Goal: Task Accomplishment & Management: Manage account settings

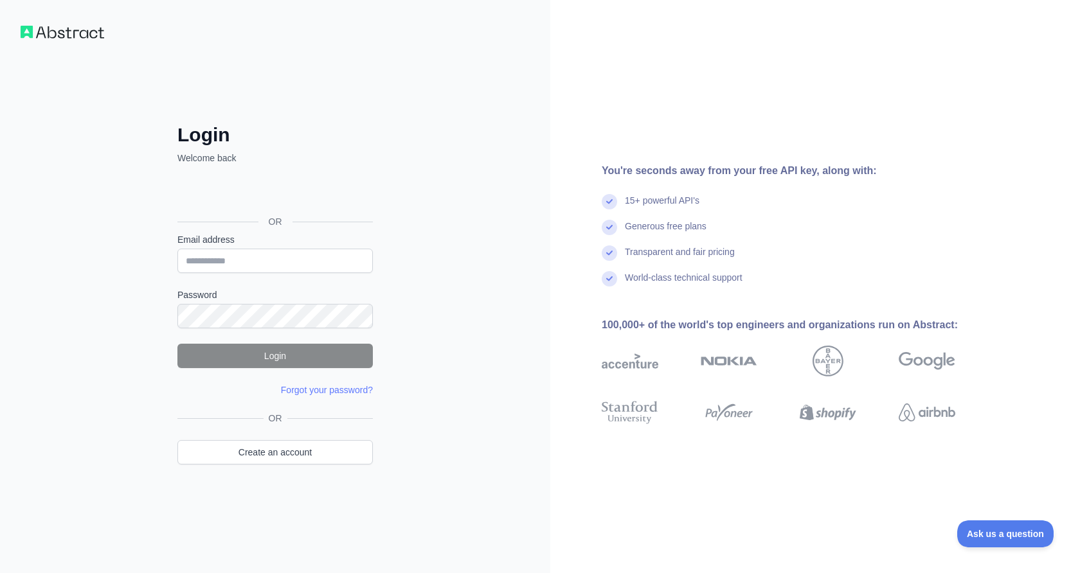
type input "**********"
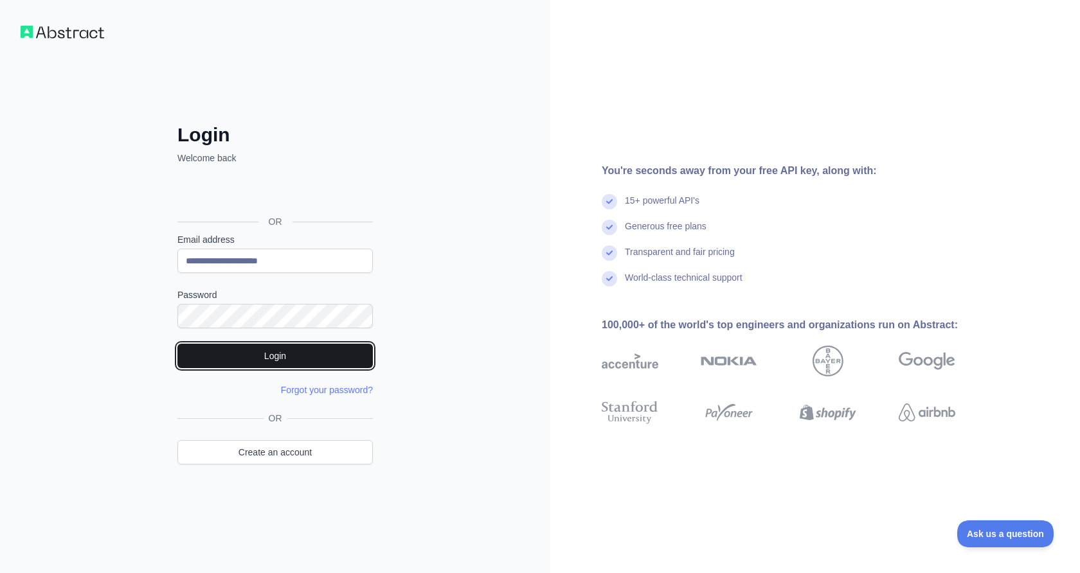
click at [332, 361] on button "Login" at bounding box center [274, 356] width 195 height 24
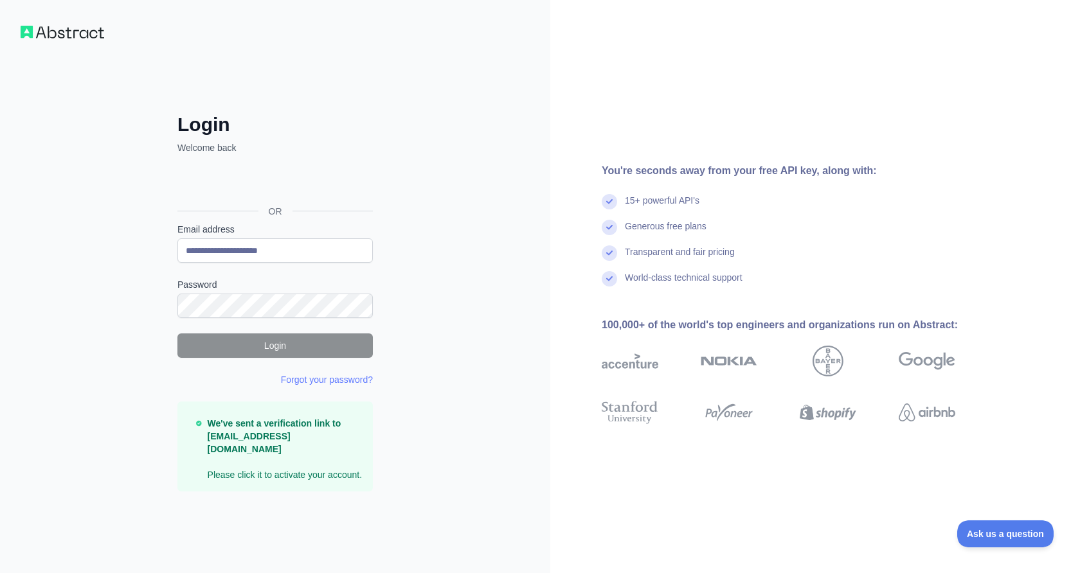
click at [177, 263] on div at bounding box center [177, 263] width 0 height 0
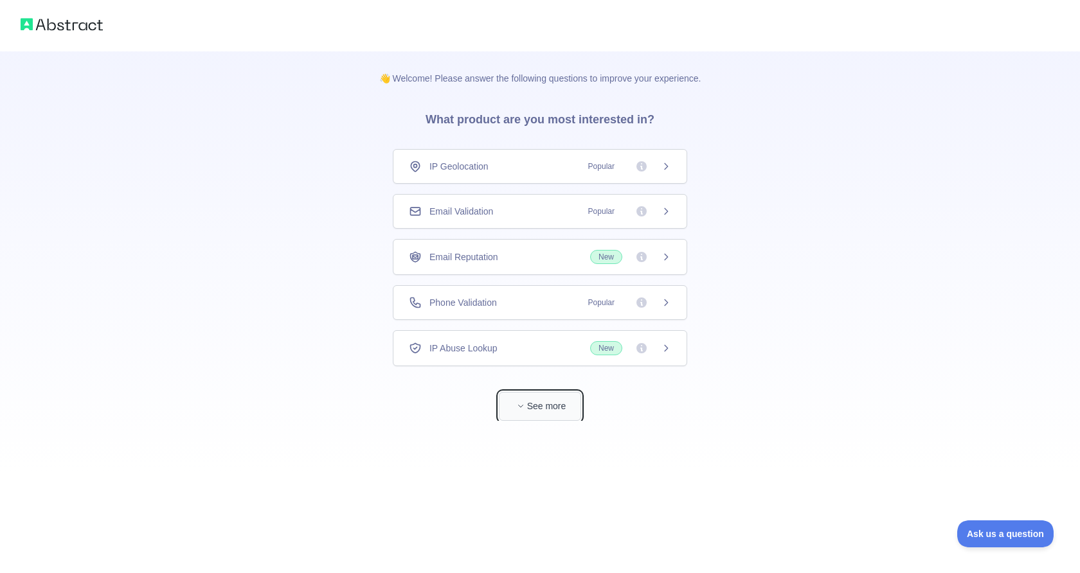
click at [545, 418] on button "See more" at bounding box center [540, 406] width 82 height 29
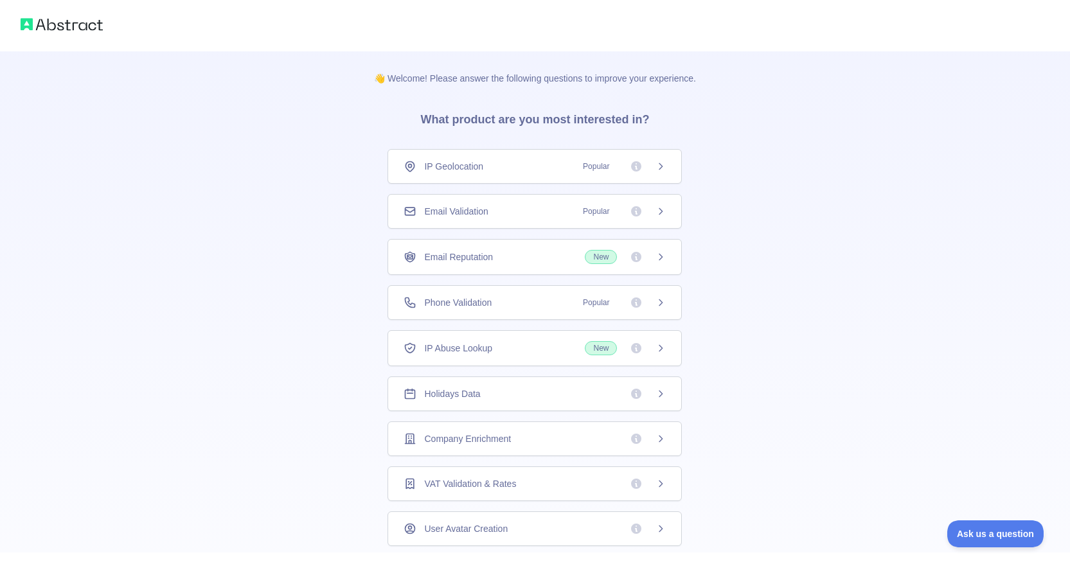
click at [470, 214] on span "Email Validation" at bounding box center [456, 211] width 64 height 13
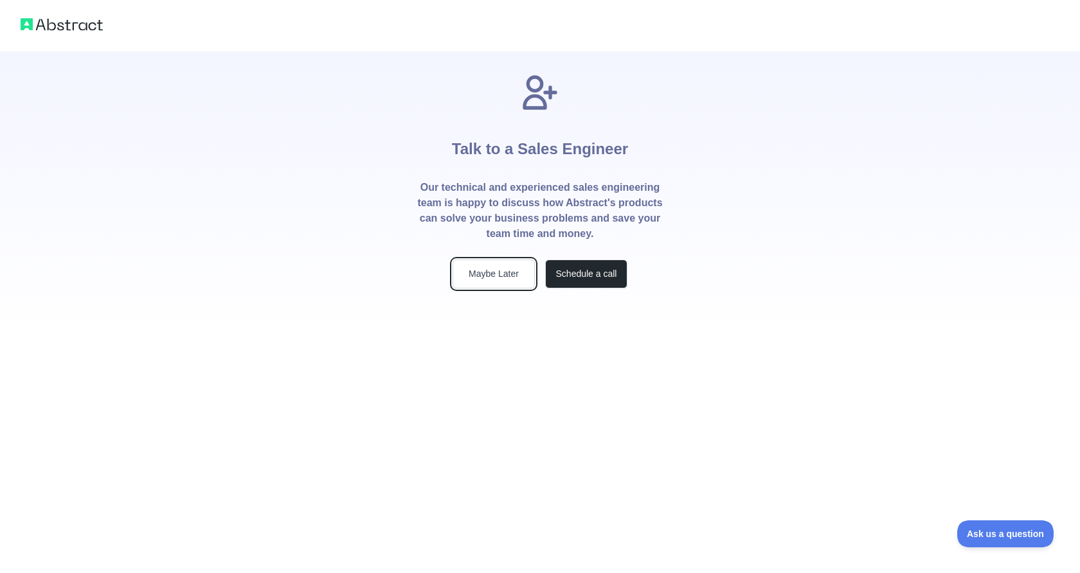
click at [479, 282] on button "Maybe Later" at bounding box center [493, 274] width 82 height 29
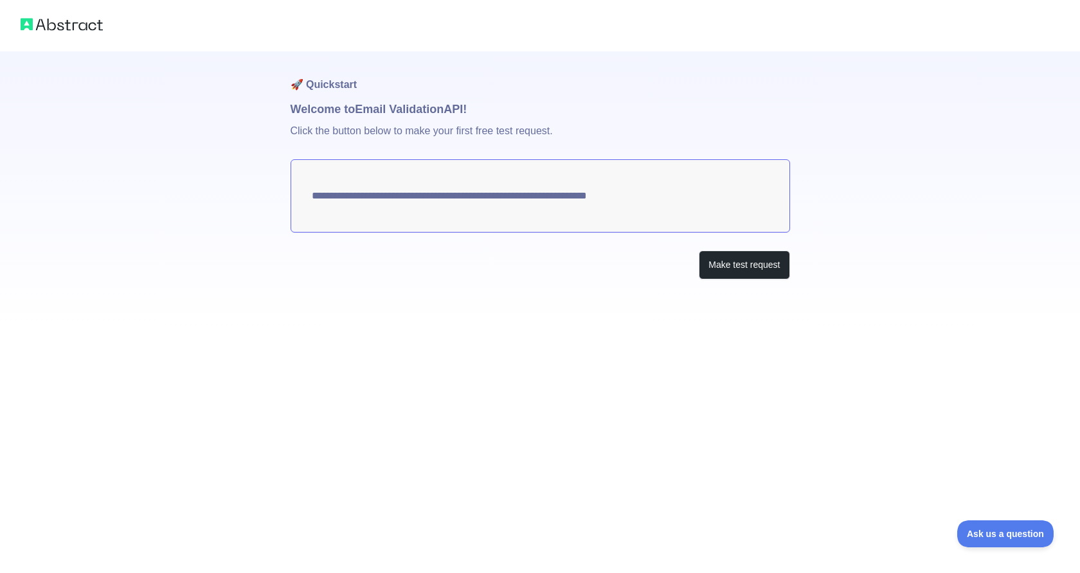
click at [809, 377] on div "**********" at bounding box center [540, 286] width 1080 height 573
click at [62, 31] on img at bounding box center [62, 24] width 82 height 18
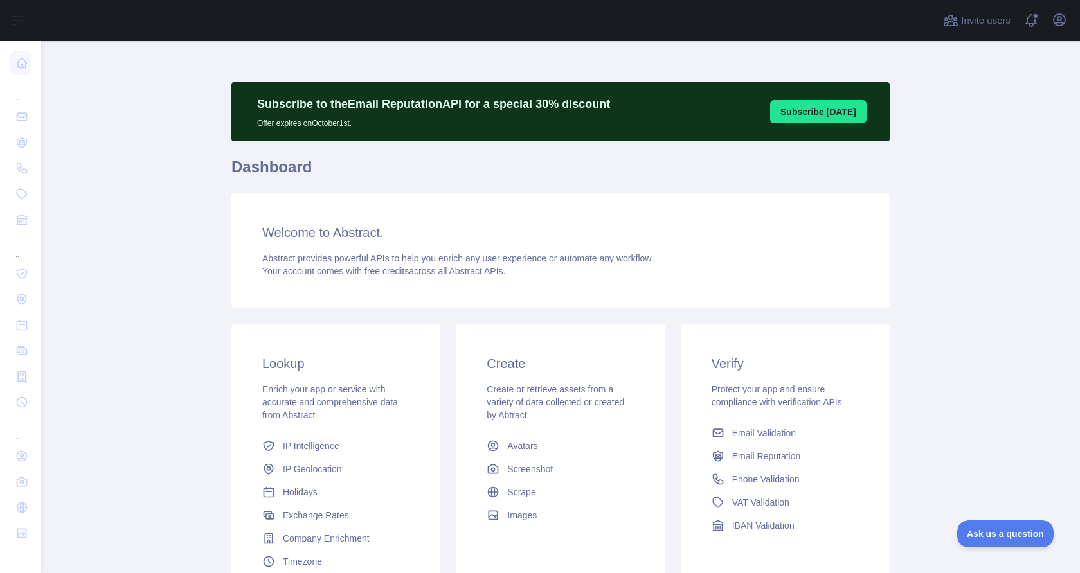
click at [1069, 17] on div "Open user menu" at bounding box center [1059, 21] width 21 height 22
click at [1056, 20] on icon "button" at bounding box center [1058, 19] width 15 height 15
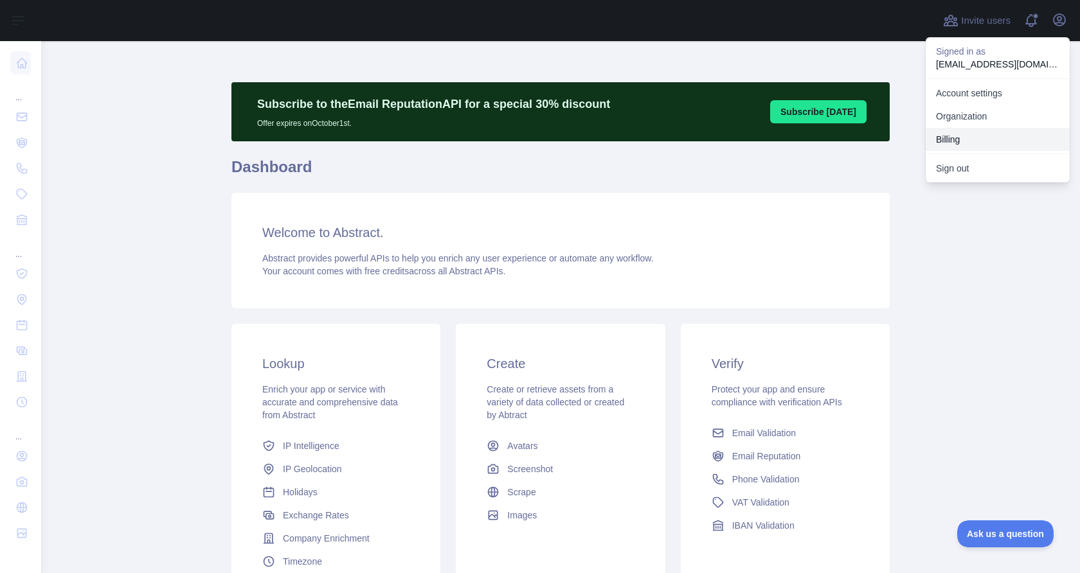
click at [967, 142] on button "Billing" at bounding box center [998, 139] width 144 height 23
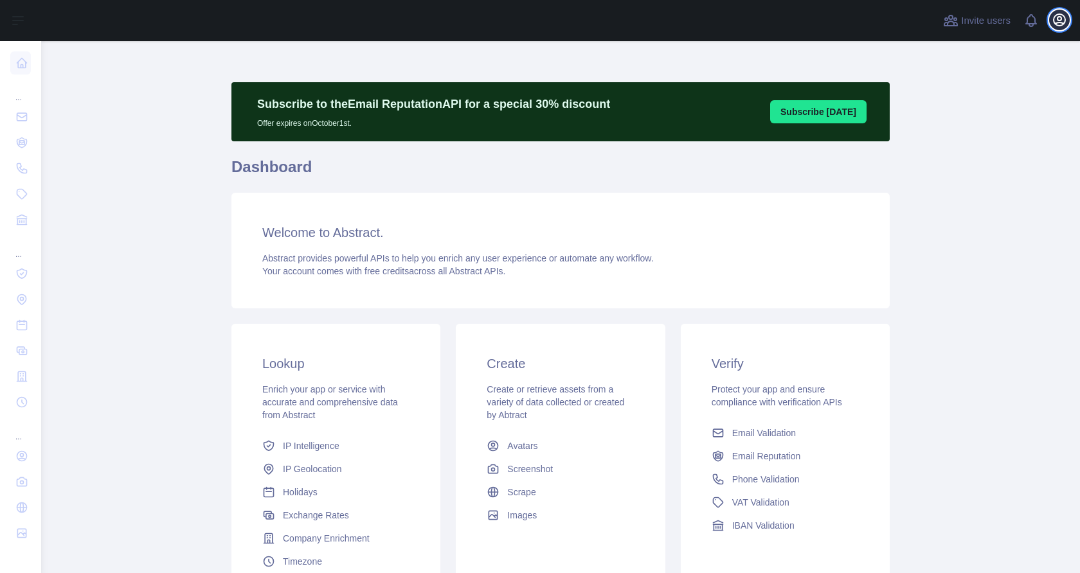
drag, startPoint x: 0, startPoint y: 0, endPoint x: 1055, endPoint y: 19, distance: 1054.9
click at [1055, 19] on icon "button" at bounding box center [1058, 19] width 15 height 15
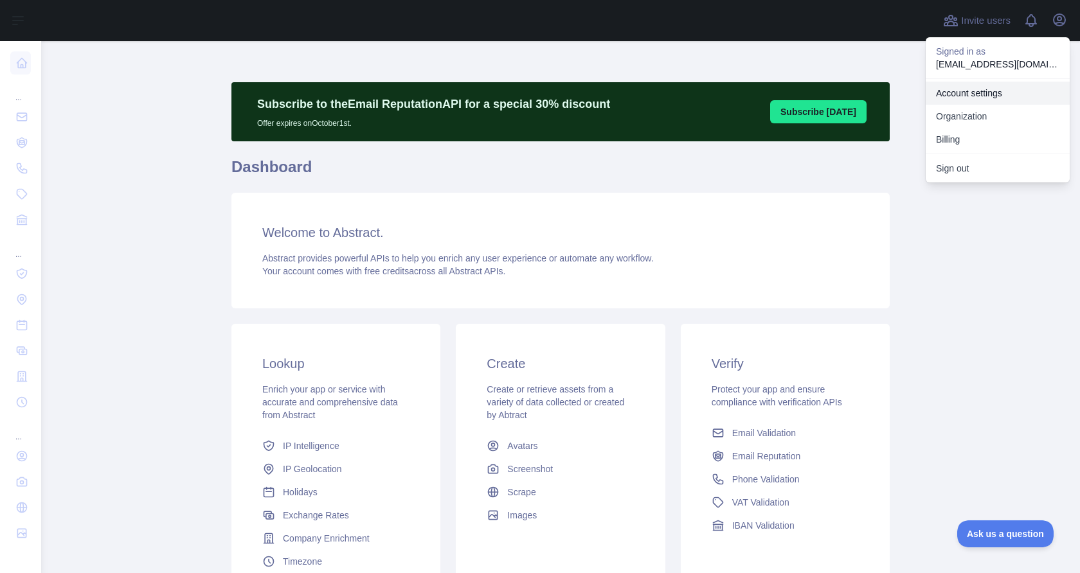
click at [959, 98] on link "Account settings" at bounding box center [998, 93] width 144 height 23
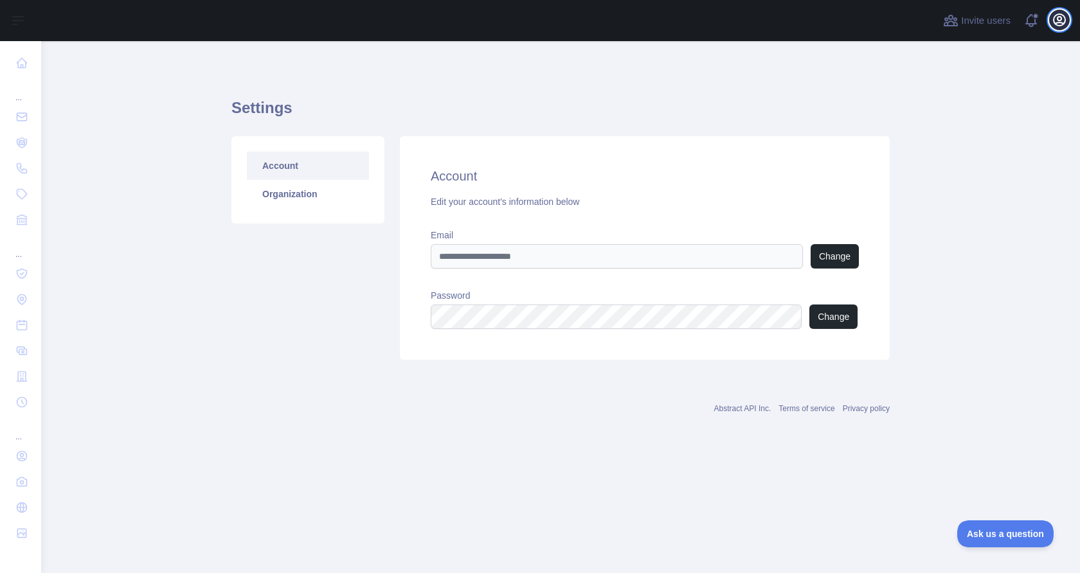
click at [1066, 22] on icon "button" at bounding box center [1058, 19] width 15 height 15
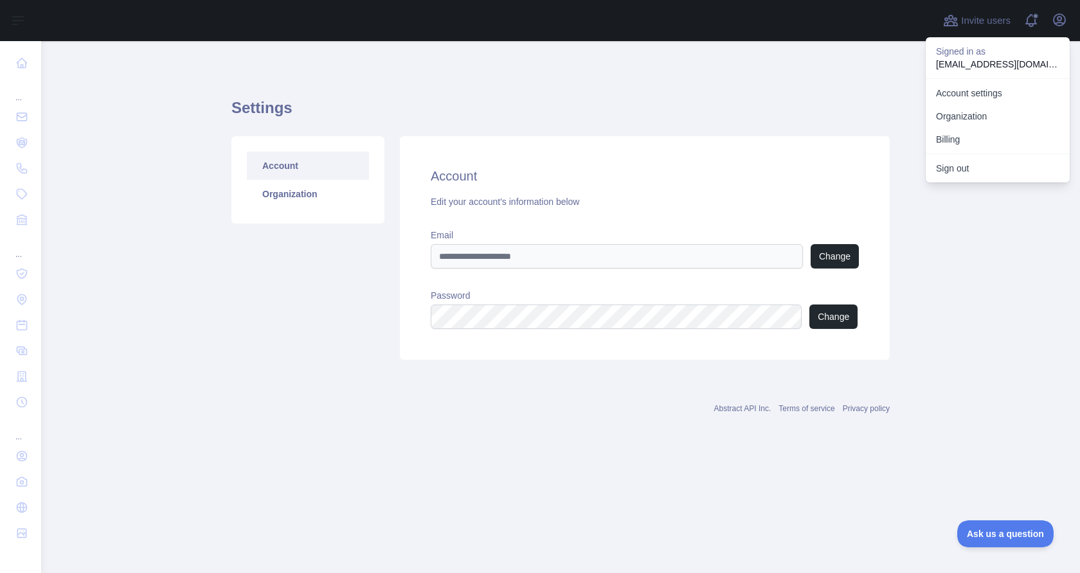
click at [967, 71] on div "Signed in as abstractapi@keyhole.co" at bounding box center [998, 57] width 144 height 41
click at [967, 58] on p "abstractapi@keyhole.co" at bounding box center [997, 64] width 123 height 13
click at [948, 139] on button "Billing" at bounding box center [998, 139] width 144 height 23
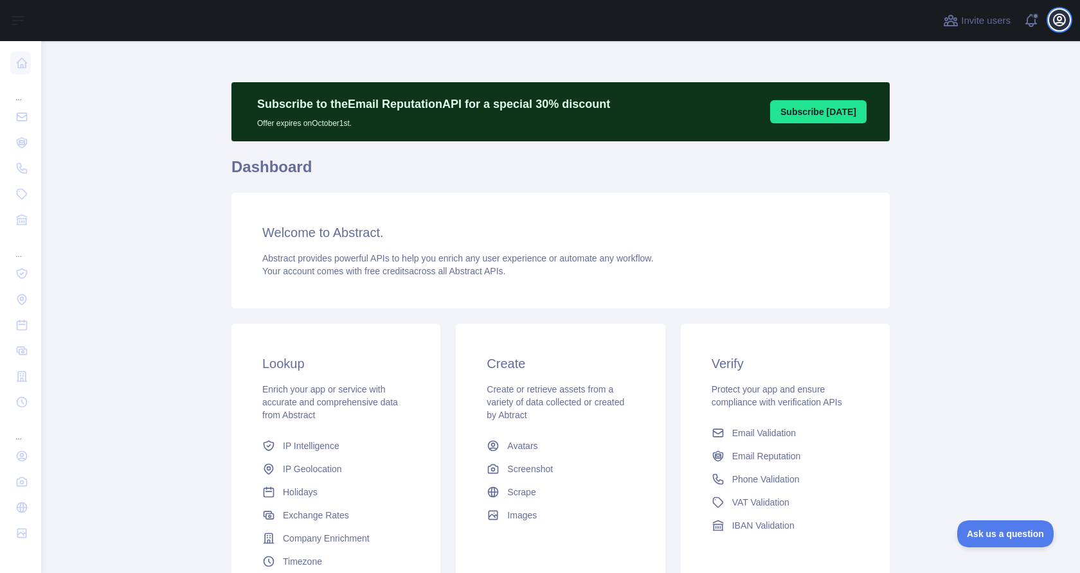
click at [1054, 24] on icon "button" at bounding box center [1058, 19] width 15 height 15
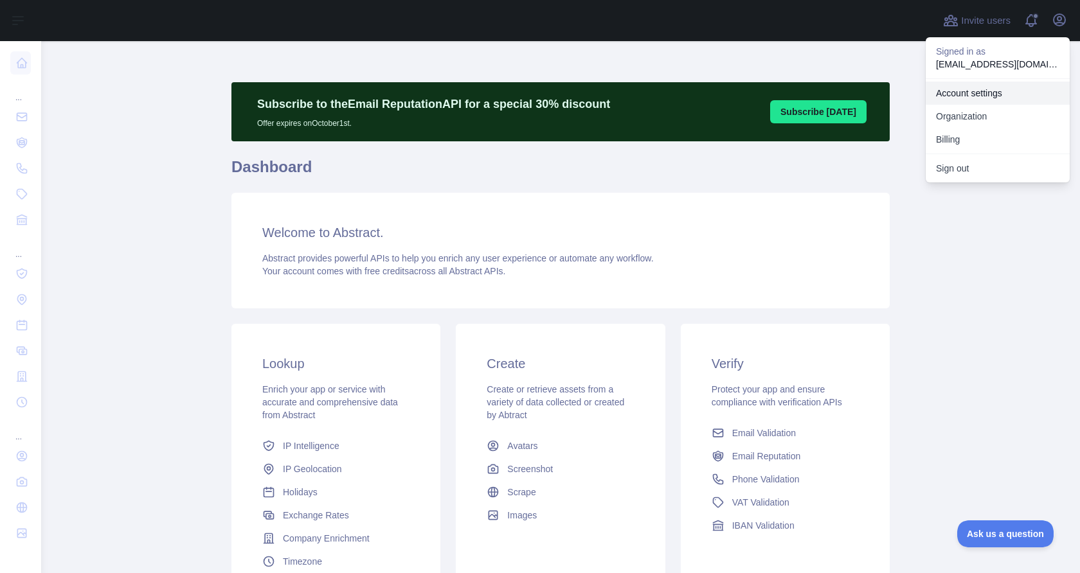
click at [965, 97] on link "Account settings" at bounding box center [998, 93] width 144 height 23
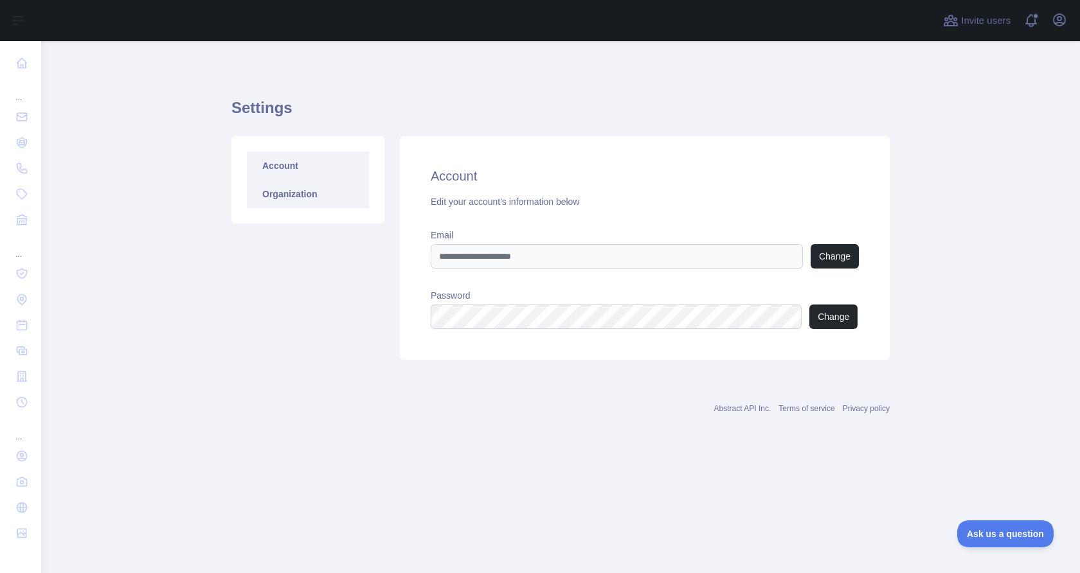
click at [310, 207] on link "Organization" at bounding box center [308, 194] width 122 height 28
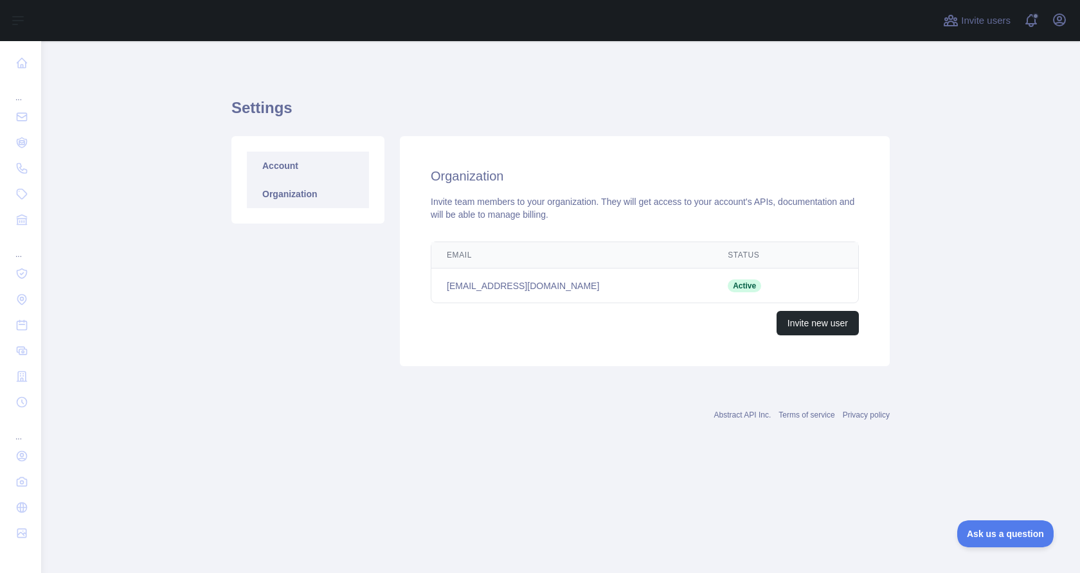
click at [301, 168] on link "Account" at bounding box center [308, 166] width 122 height 28
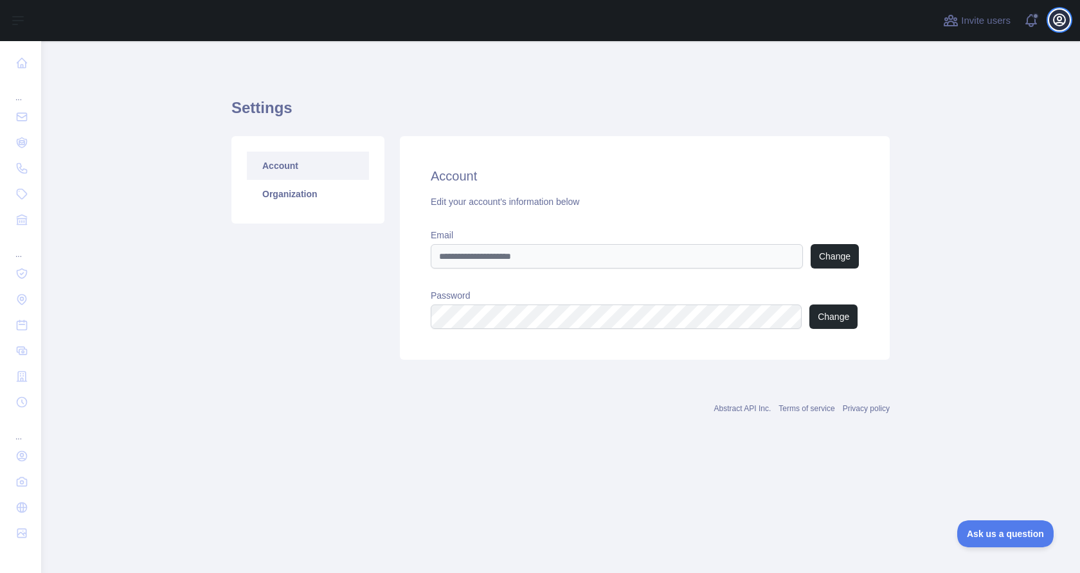
click at [1050, 24] on button "Open user menu" at bounding box center [1059, 20] width 21 height 21
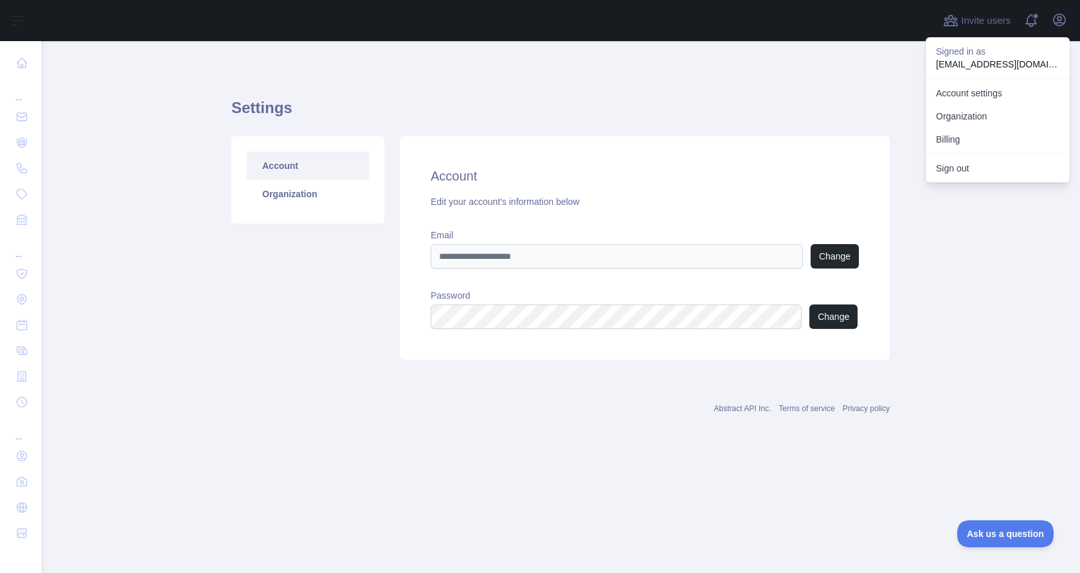
drag, startPoint x: 131, startPoint y: 362, endPoint x: 52, endPoint y: 337, distance: 83.1
click at [130, 362] on main "Settings Account Organization Account Edit your account's information below Ema…" at bounding box center [560, 307] width 1039 height 532
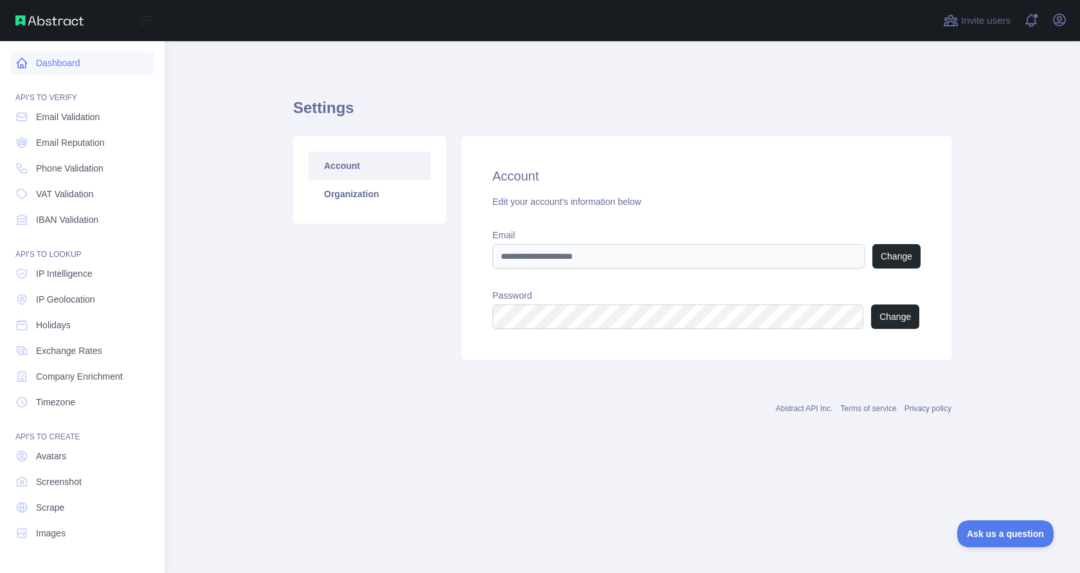
click at [70, 62] on link "Dashboard" at bounding box center [82, 62] width 144 height 23
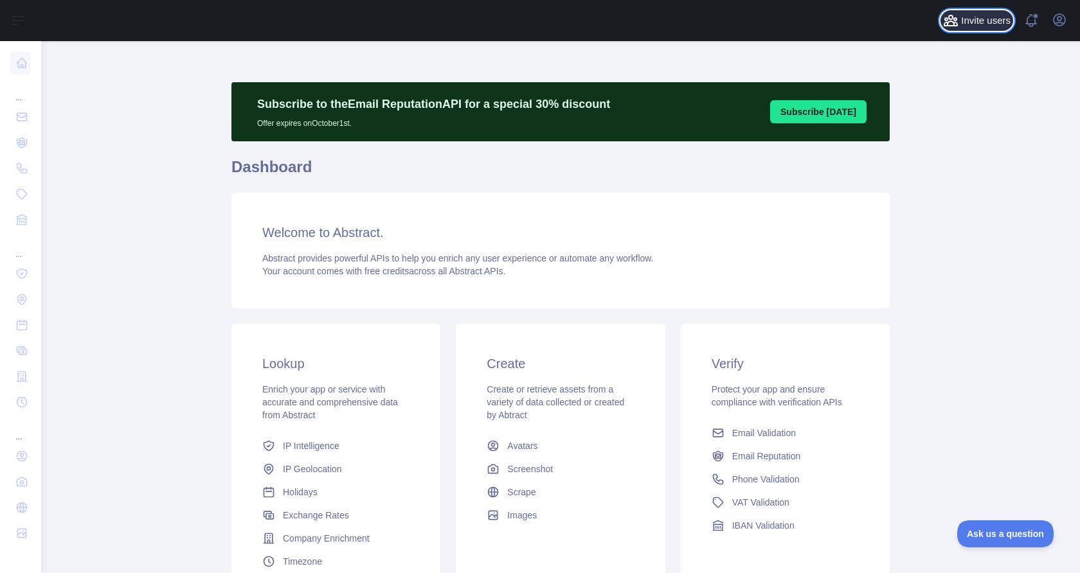
click at [989, 21] on span "Invite users" at bounding box center [985, 20] width 49 height 15
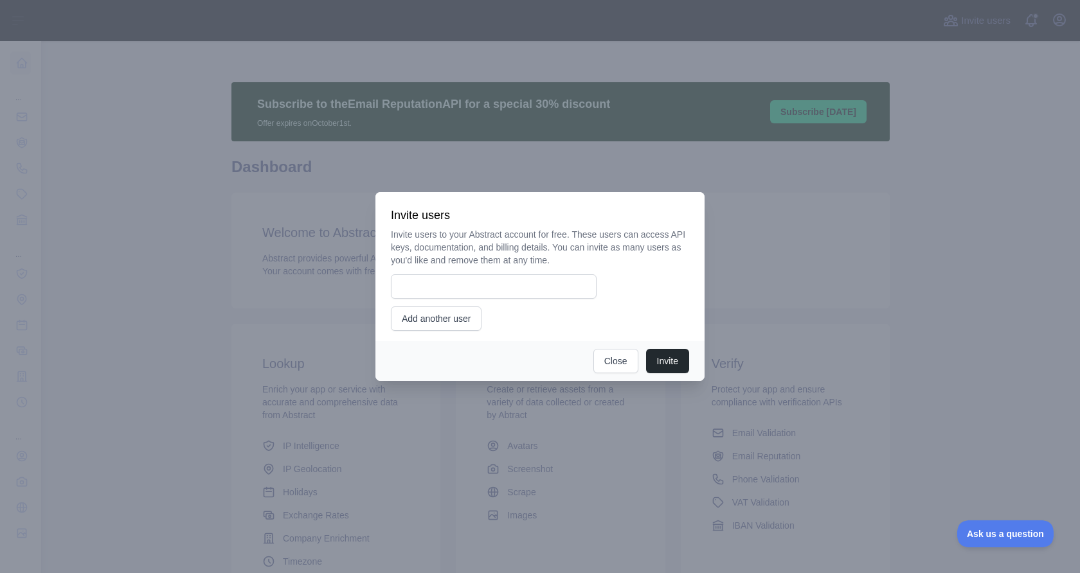
click at [922, 231] on div at bounding box center [540, 286] width 1080 height 573
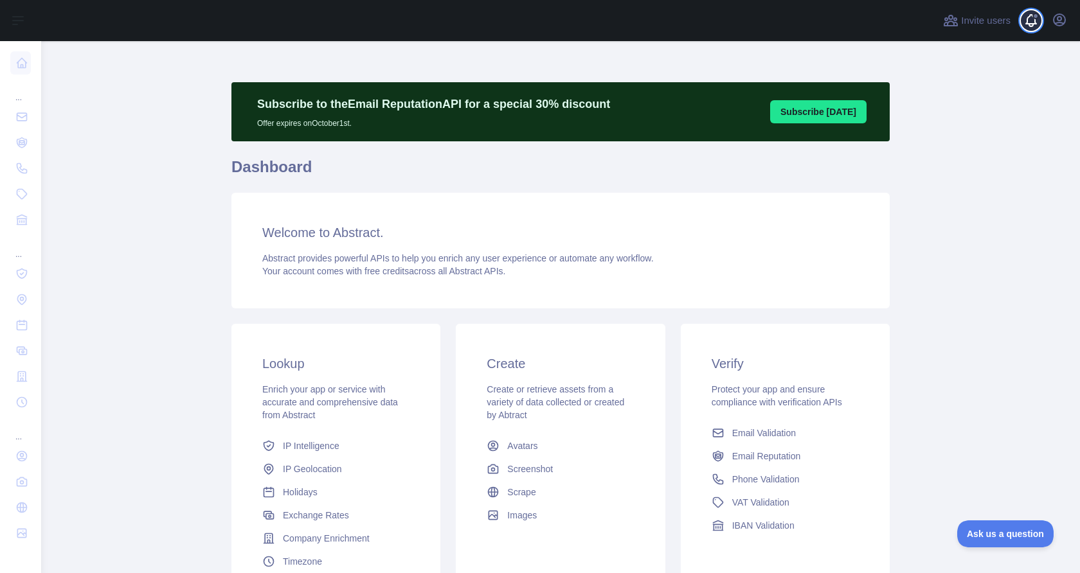
click at [1029, 17] on span at bounding box center [1036, 20] width 26 height 41
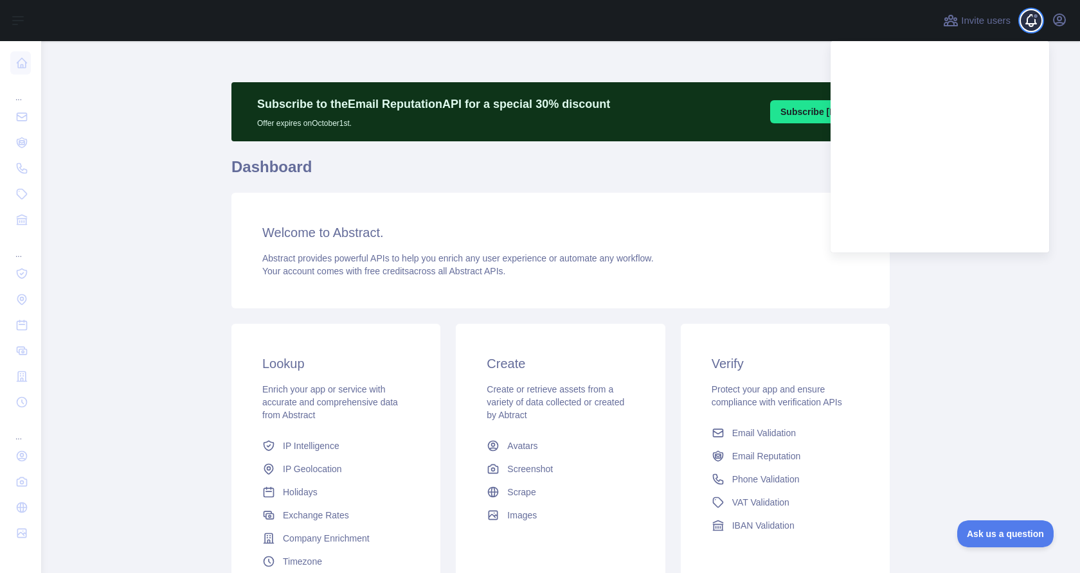
click at [1033, 21] on span at bounding box center [1036, 20] width 26 height 41
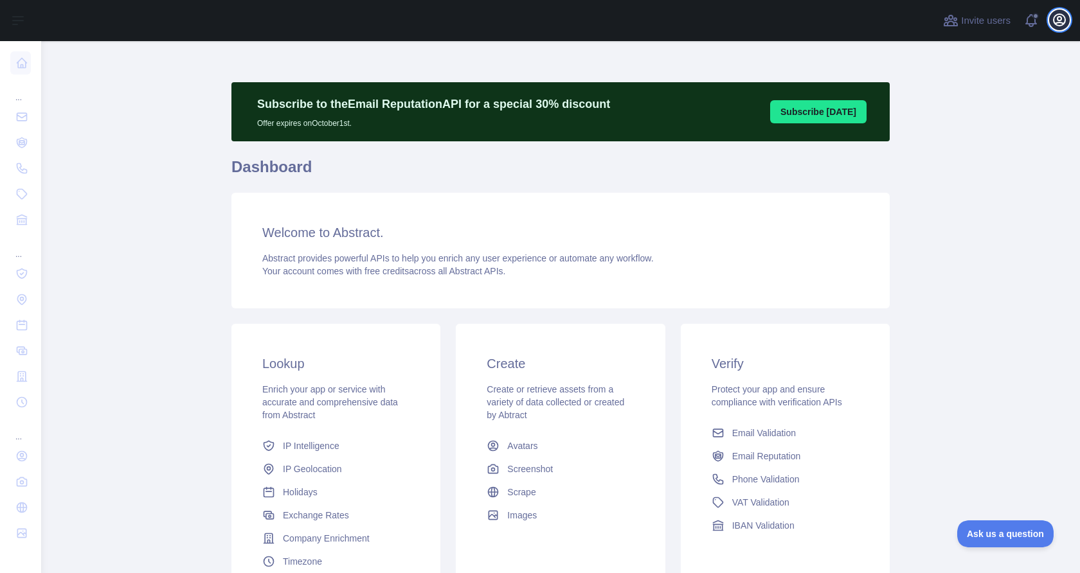
click at [1051, 22] on icon "button" at bounding box center [1058, 19] width 15 height 15
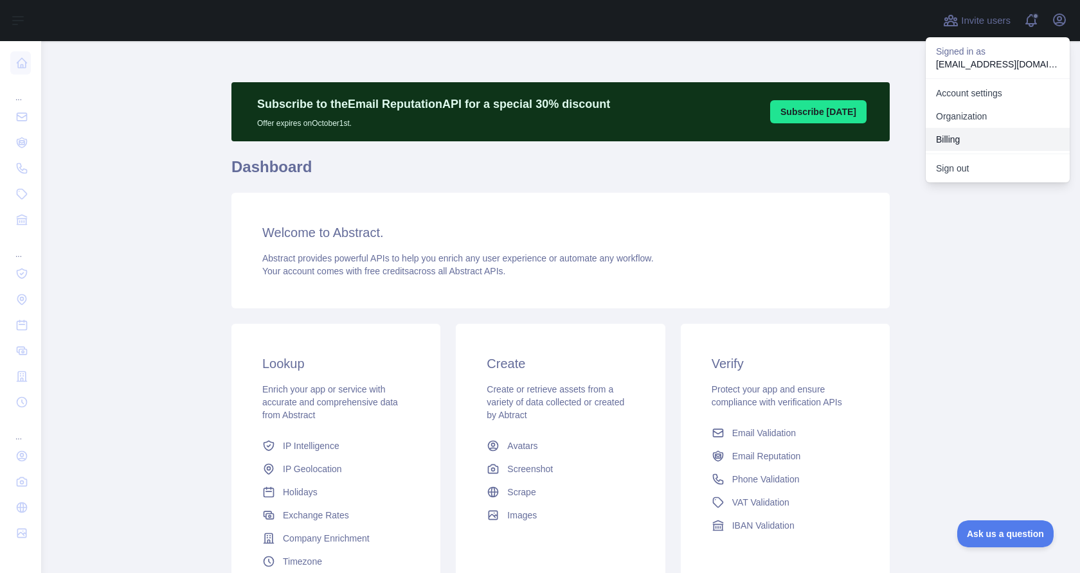
click at [968, 132] on button "Billing" at bounding box center [998, 139] width 144 height 23
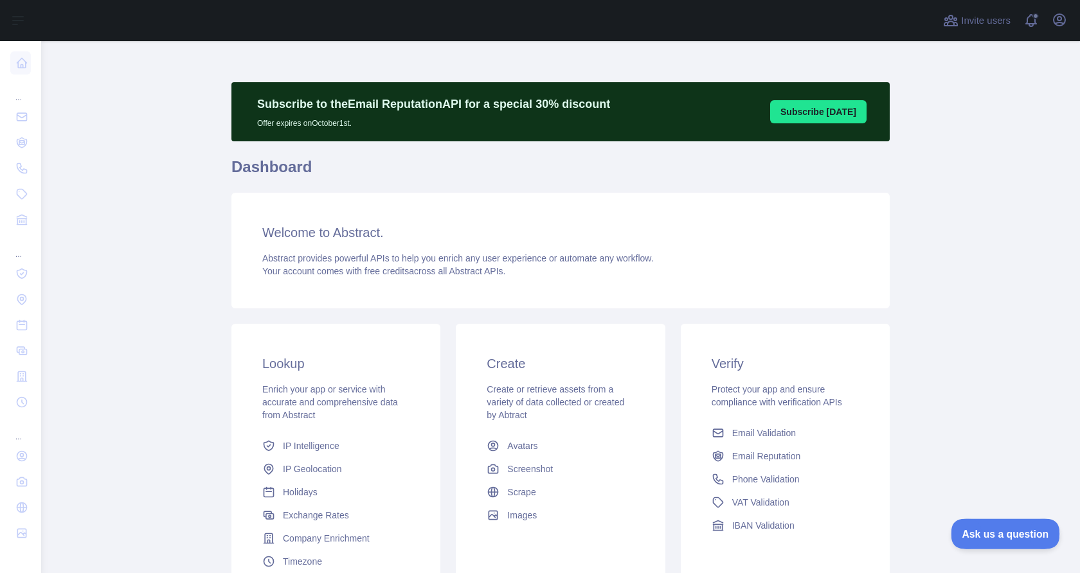
click at [1016, 537] on button "Ask us a question" at bounding box center [999, 532] width 96 height 27
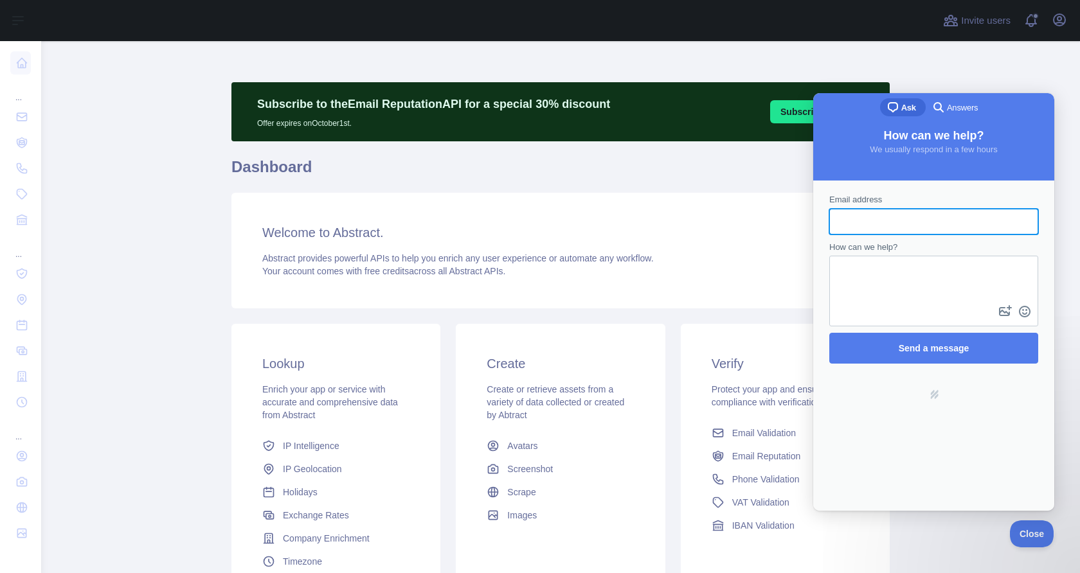
click at [957, 118] on div "search-medium Answers" at bounding box center [957, 108] width 62 height 21
click at [957, 111] on span "Answers" at bounding box center [962, 108] width 31 height 13
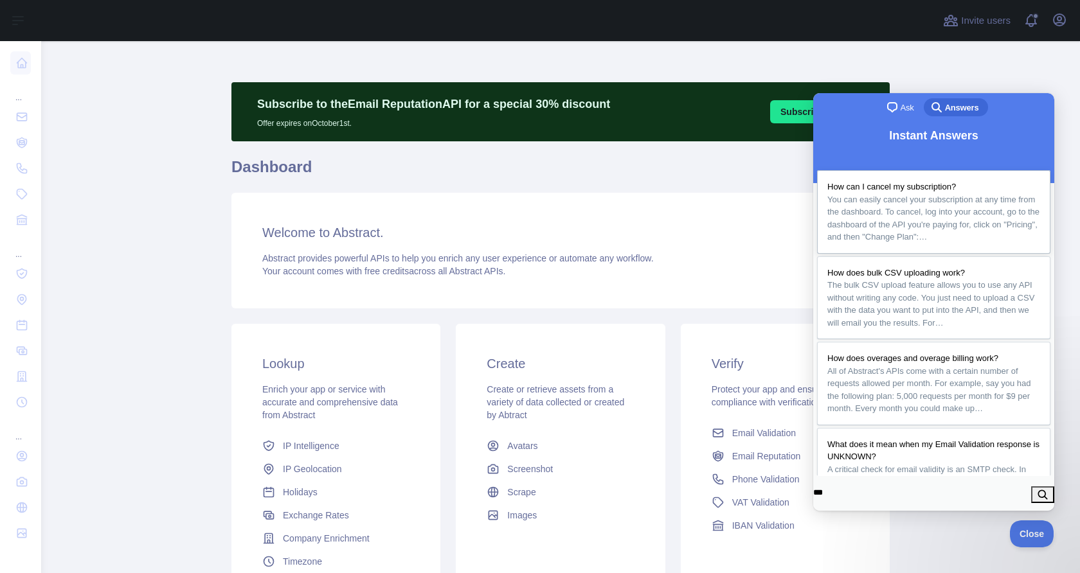
type input "***"
click at [936, 246] on link "How can I cancel my subscription? You can easily cancel your subscription at an…" at bounding box center [933, 212] width 233 height 84
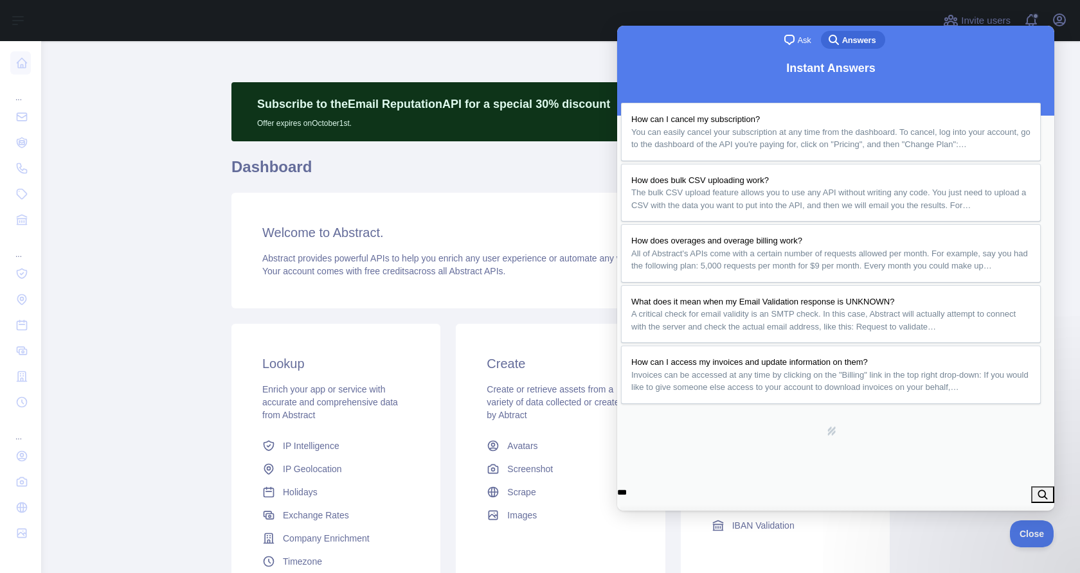
drag, startPoint x: 1029, startPoint y: 53, endPoint x: 1646, endPoint y: 78, distance: 617.5
click at [643, 517] on button "Close" at bounding box center [631, 525] width 23 height 17
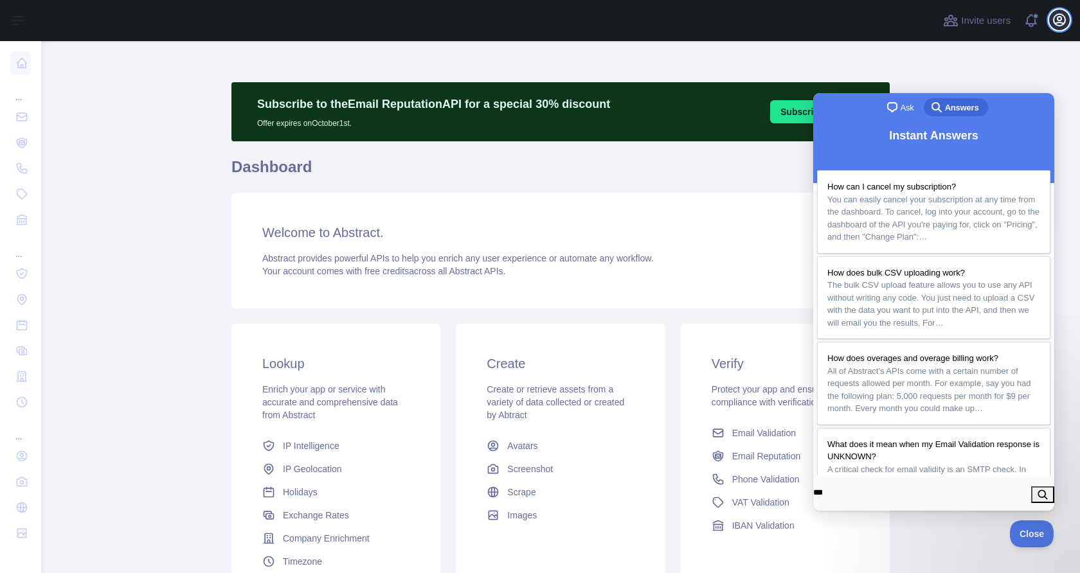
click at [1064, 24] on button "Open user menu" at bounding box center [1059, 20] width 21 height 21
click at [1049, 558] on main "Subscribe to the Email Reputation API for a special 30 % discount Offer expires…" at bounding box center [560, 307] width 1039 height 532
click at [1040, 542] on button "Close" at bounding box center [1029, 532] width 44 height 27
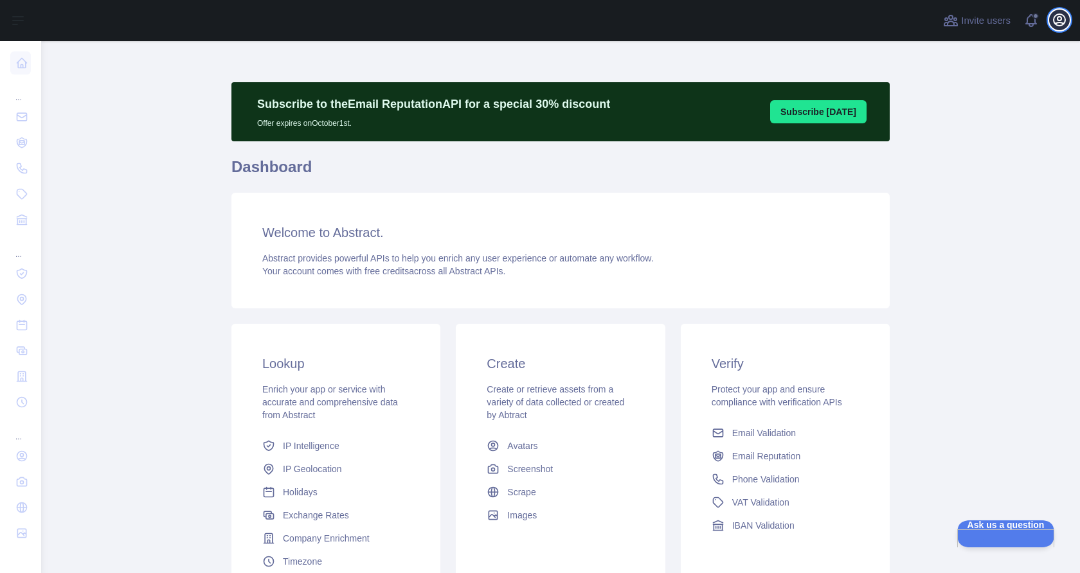
click at [1064, 21] on icon "button" at bounding box center [1059, 20] width 12 height 12
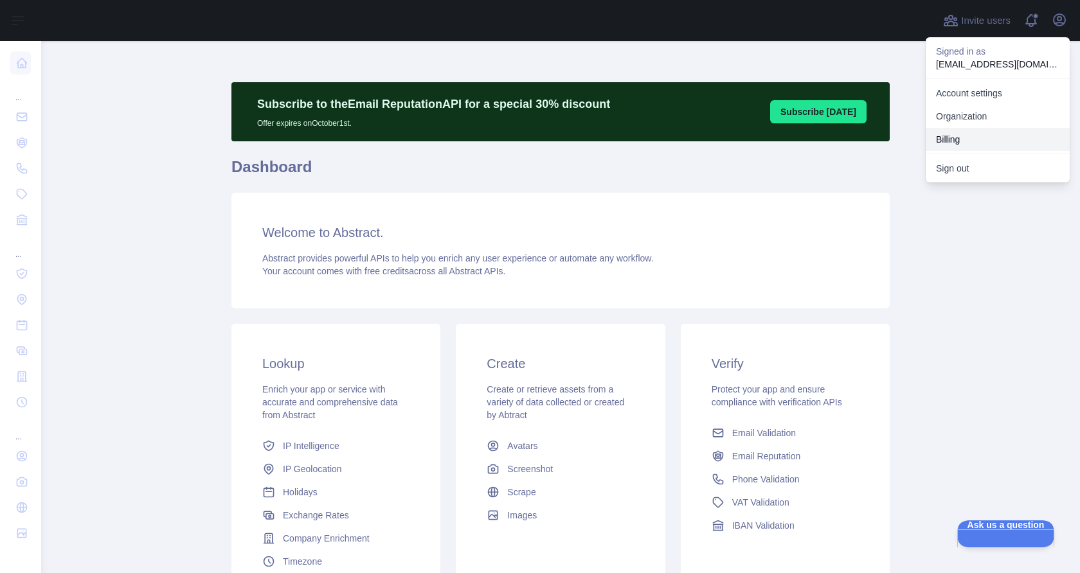
click at [972, 141] on button "Billing" at bounding box center [998, 139] width 144 height 23
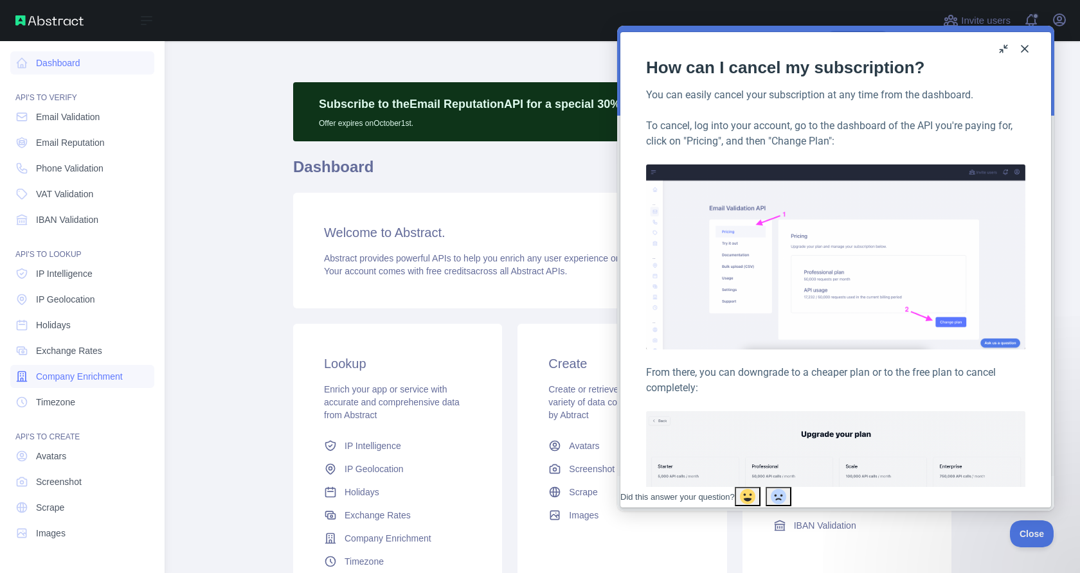
click at [64, 385] on link "Company Enrichment" at bounding box center [82, 376] width 144 height 23
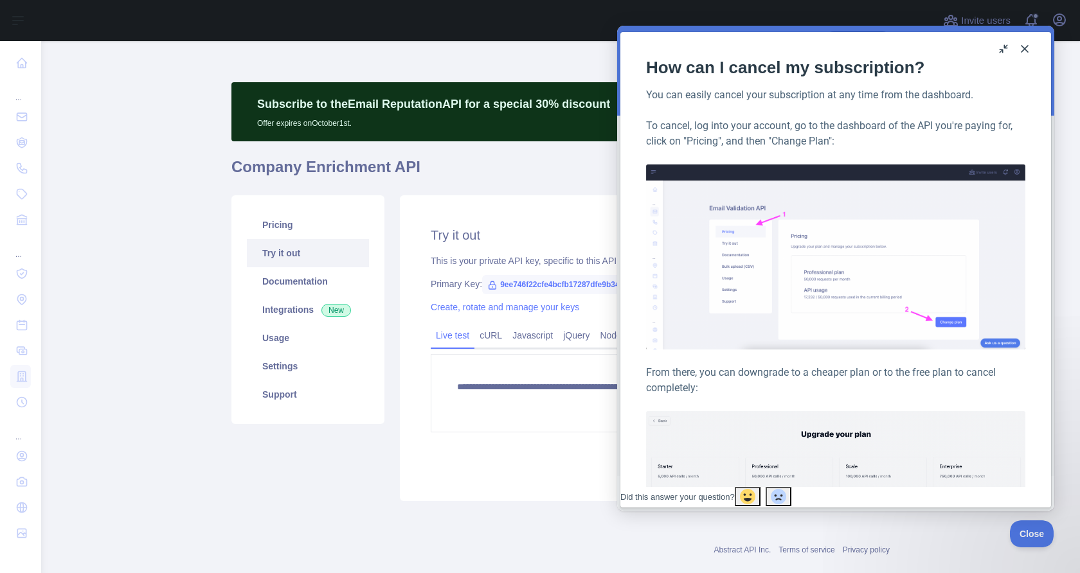
click at [1022, 50] on button "Close" at bounding box center [1024, 49] width 21 height 21
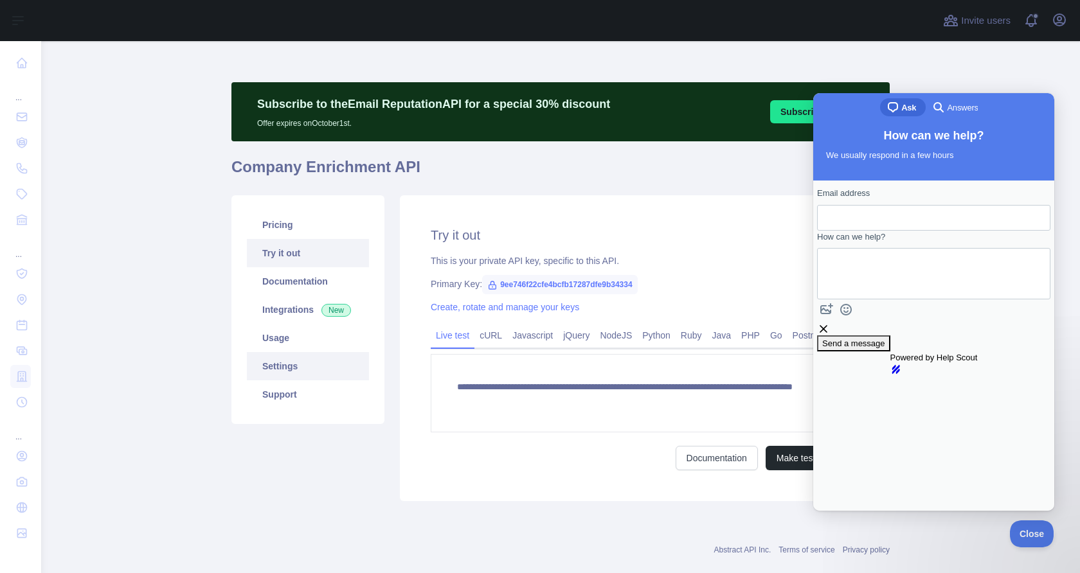
click at [269, 371] on link "Settings" at bounding box center [308, 366] width 122 height 28
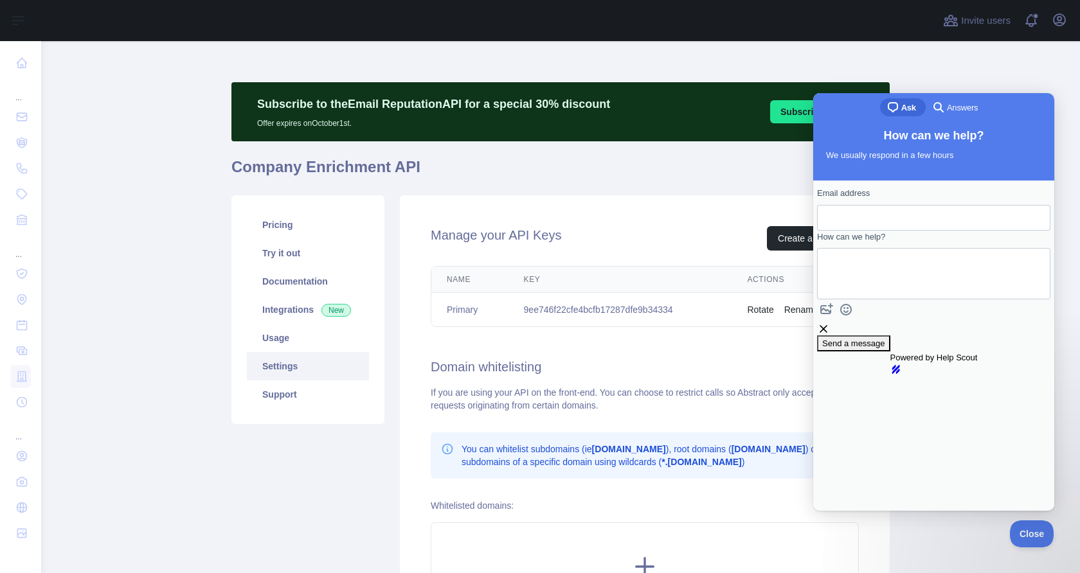
click at [970, 108] on span "Answers" at bounding box center [962, 108] width 31 height 13
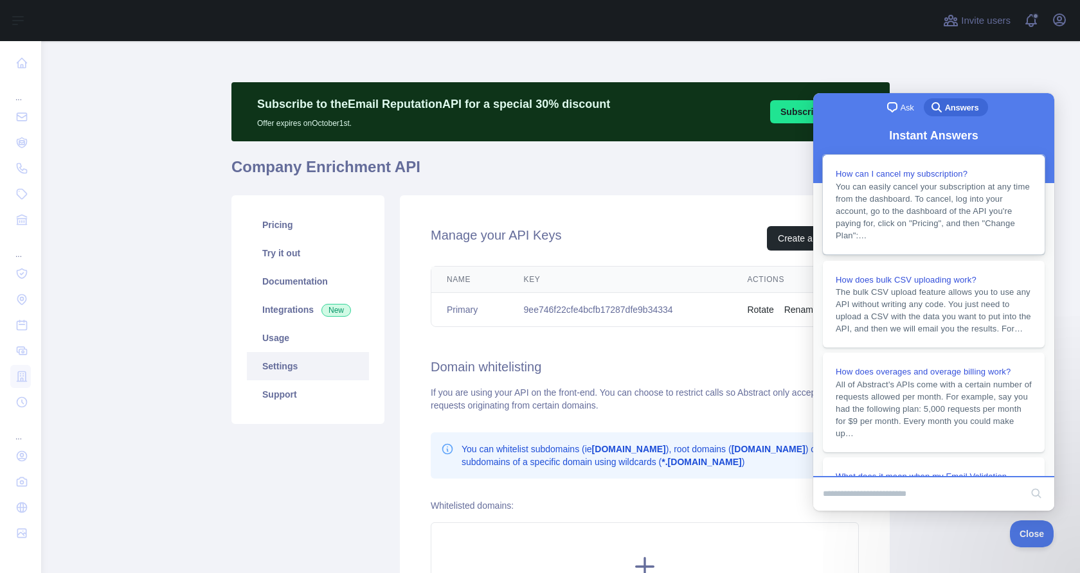
click at [962, 219] on span "You can easily cancel your subscription at any time from the dashboard. To canc…" at bounding box center [933, 211] width 194 height 58
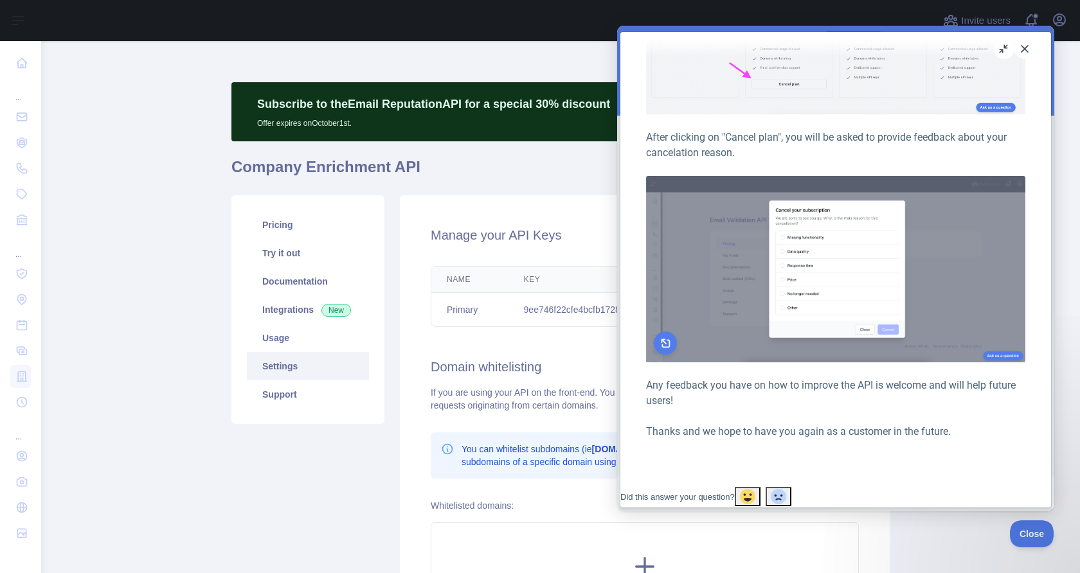
scroll to position [523, 0]
click at [145, 386] on main "Subscribe to the Email Reputation API for a special 30 % discount Offer expires…" at bounding box center [560, 307] width 1039 height 532
click at [292, 218] on link "Pricing" at bounding box center [308, 225] width 122 height 28
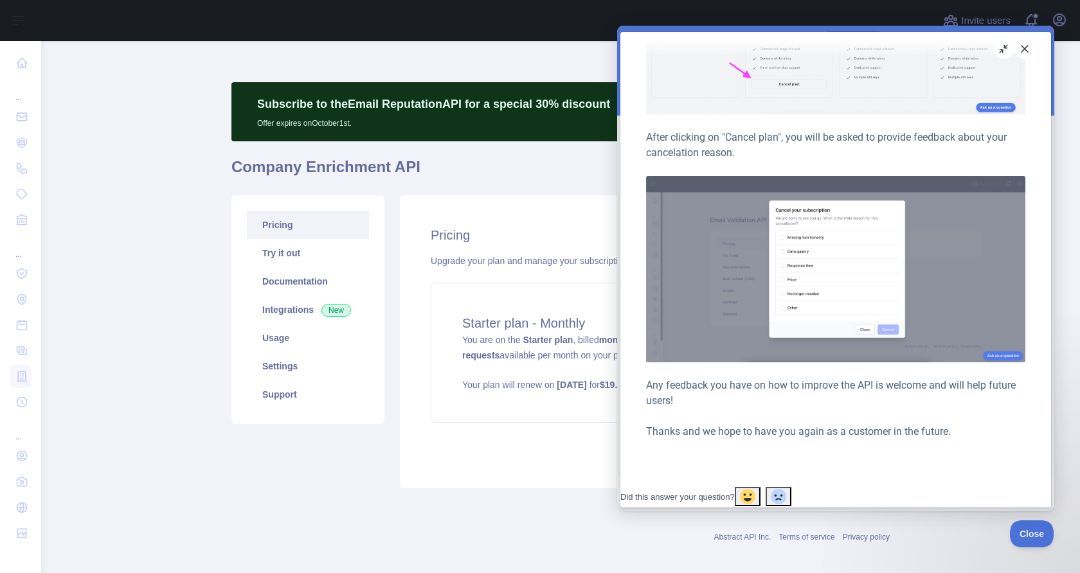
click at [1033, 49] on div "Close u How can I cancel my subscription? How can I cancel my subscription? Ope…" at bounding box center [835, 270] width 431 height 476
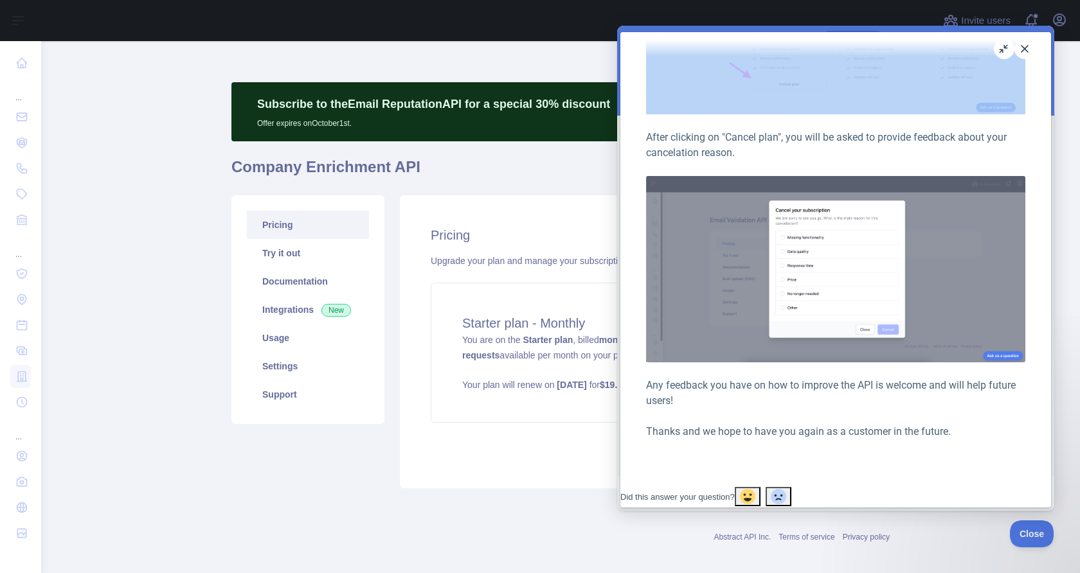
click at [1029, 50] on button "Close" at bounding box center [1024, 49] width 21 height 21
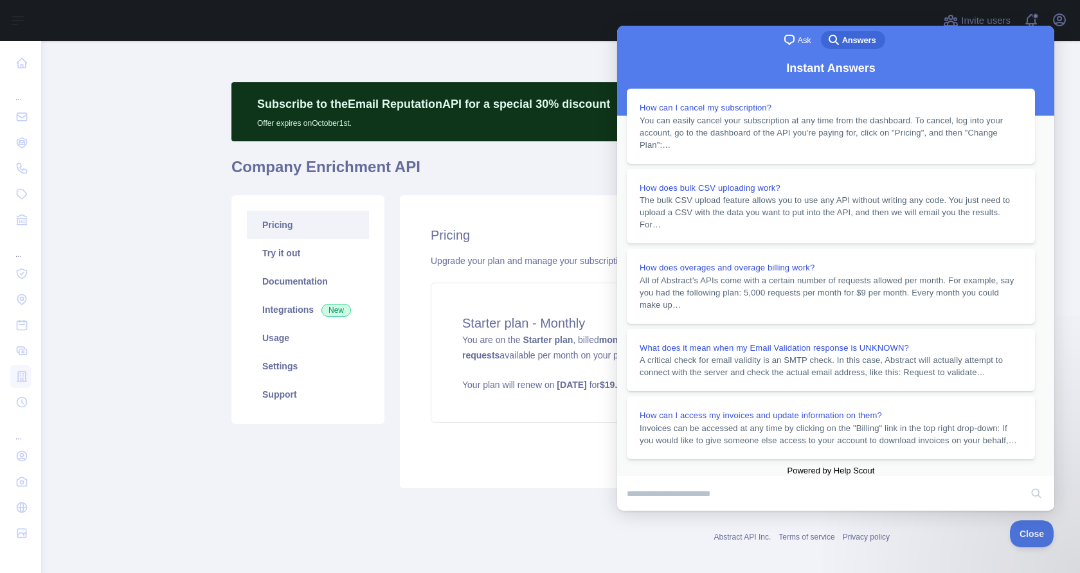
scroll to position [390, 0]
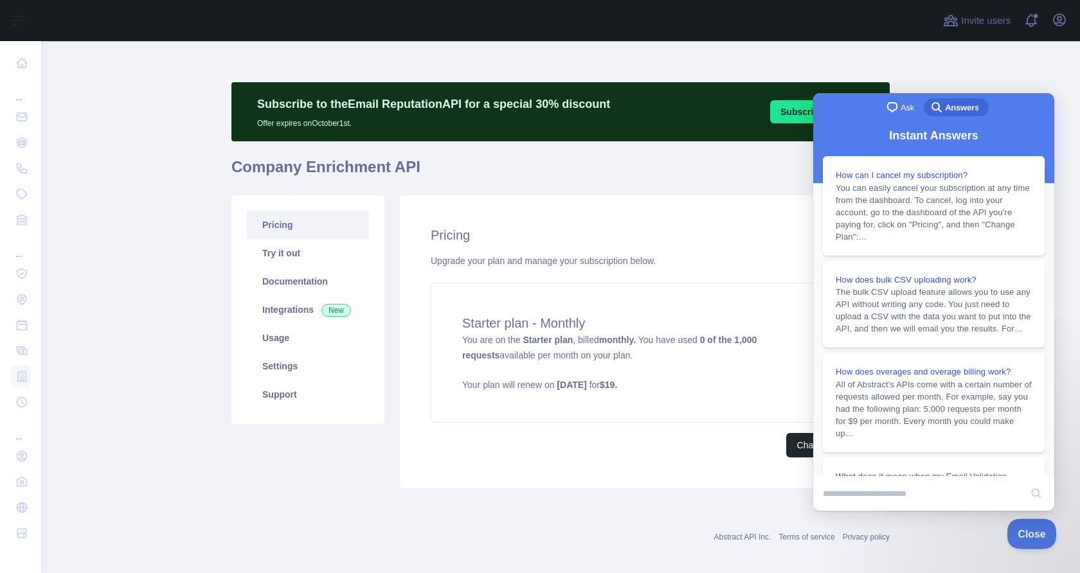
drag, startPoint x: 1023, startPoint y: 530, endPoint x: 1073, endPoint y: 528, distance: 50.8
click at [1023, 529] on span "Close" at bounding box center [1029, 532] width 44 height 9
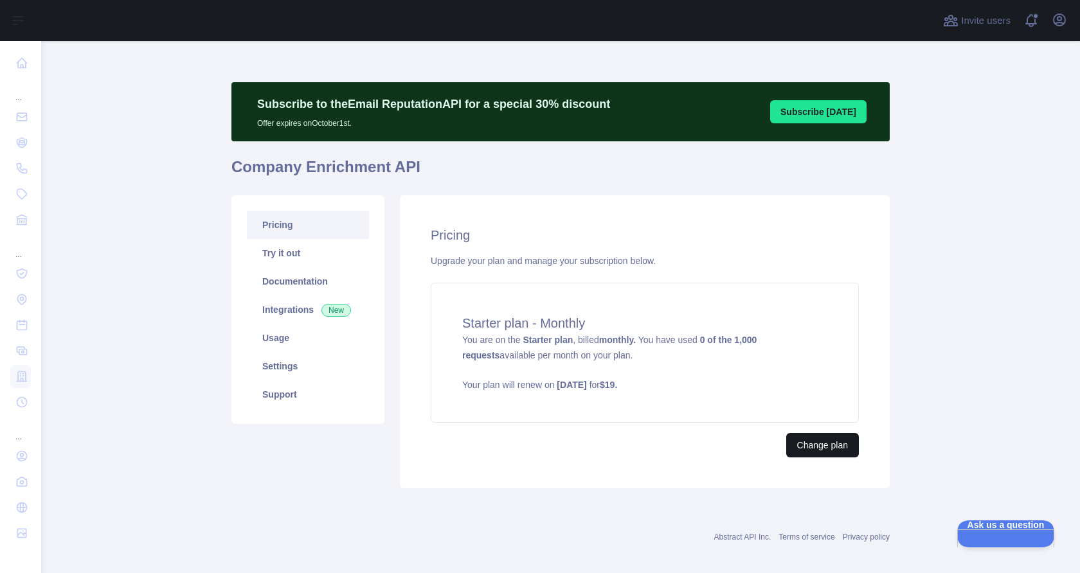
click at [832, 445] on button "Change plan" at bounding box center [822, 445] width 73 height 24
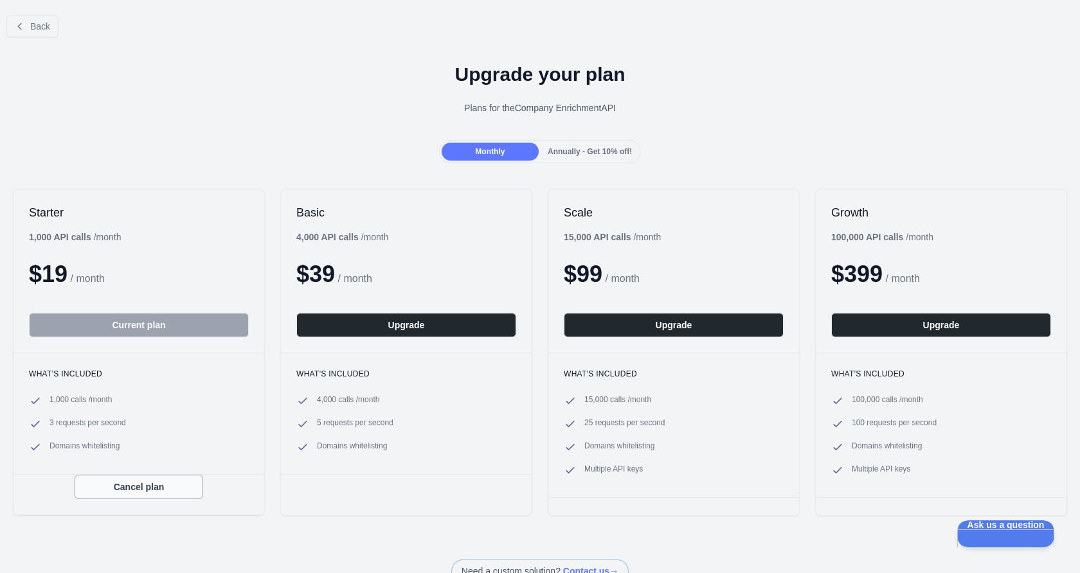
click at [167, 476] on button "Cancel plan" at bounding box center [139, 487] width 129 height 24
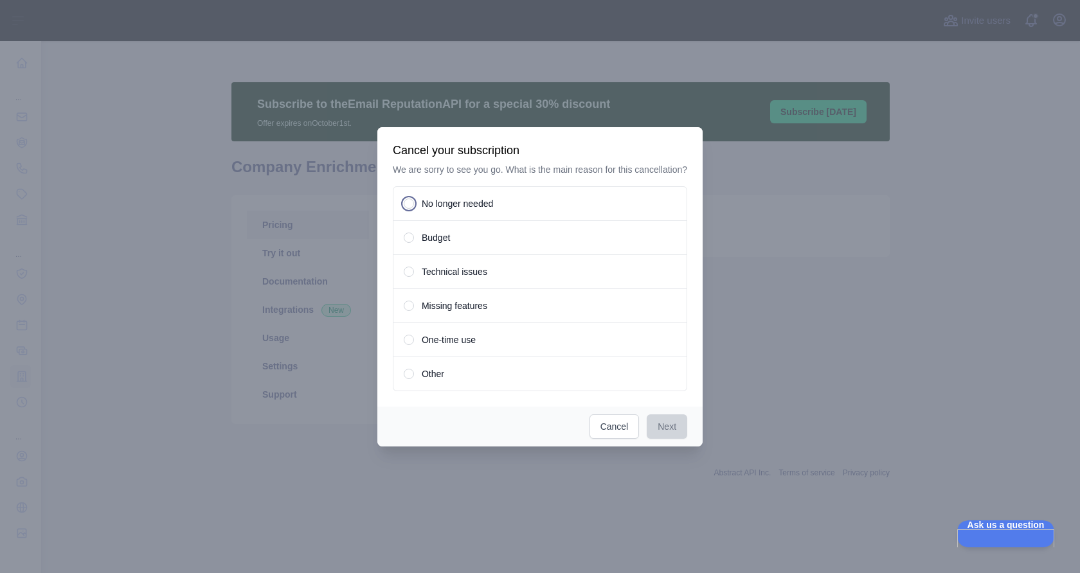
click at [469, 206] on span "No longer needed" at bounding box center [457, 203] width 71 height 13
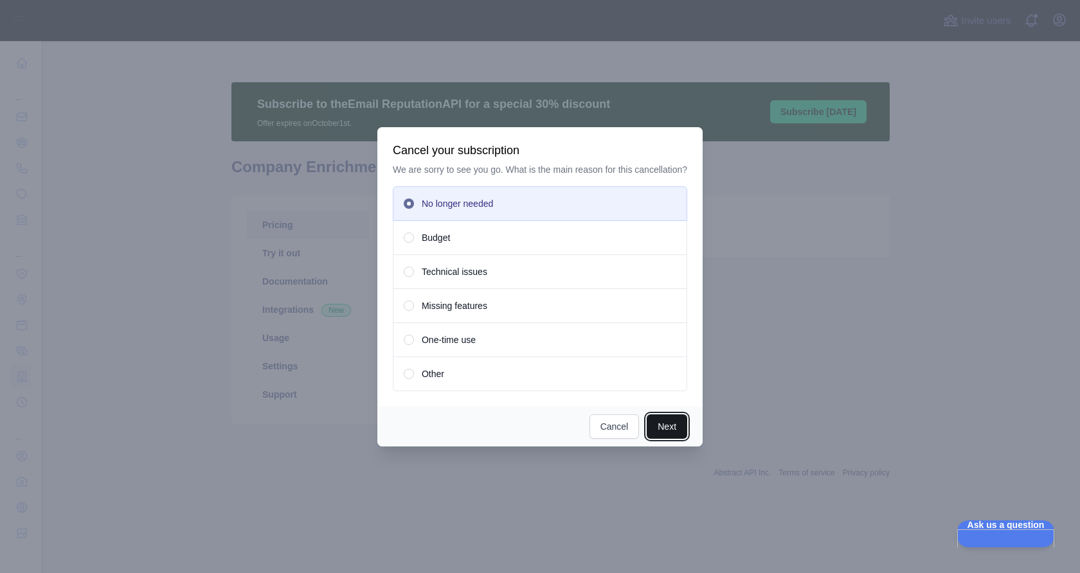
click at [662, 439] on button "Next" at bounding box center [667, 427] width 40 height 24
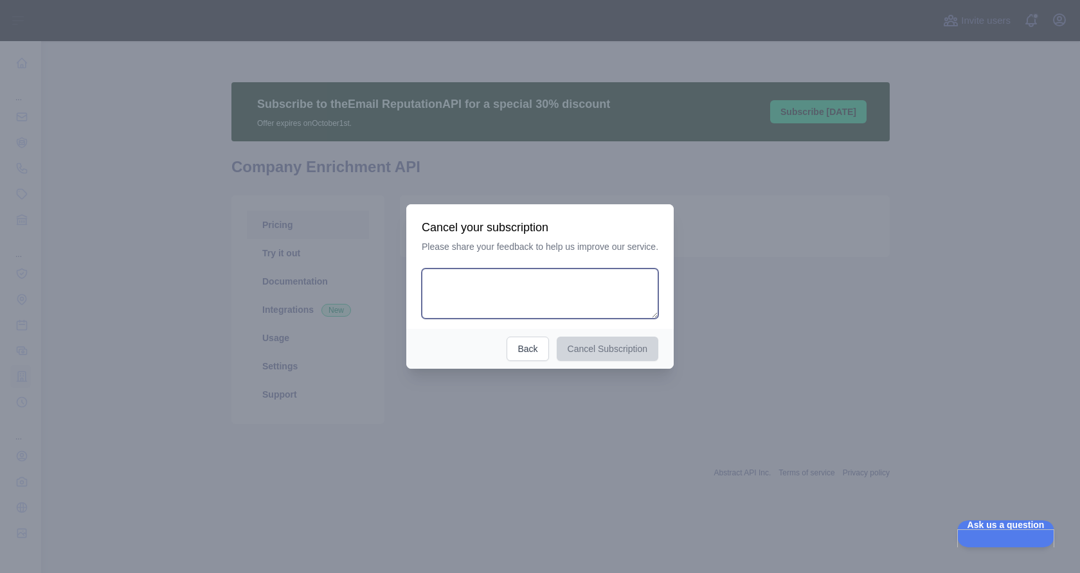
click at [584, 290] on textarea at bounding box center [540, 294] width 237 height 50
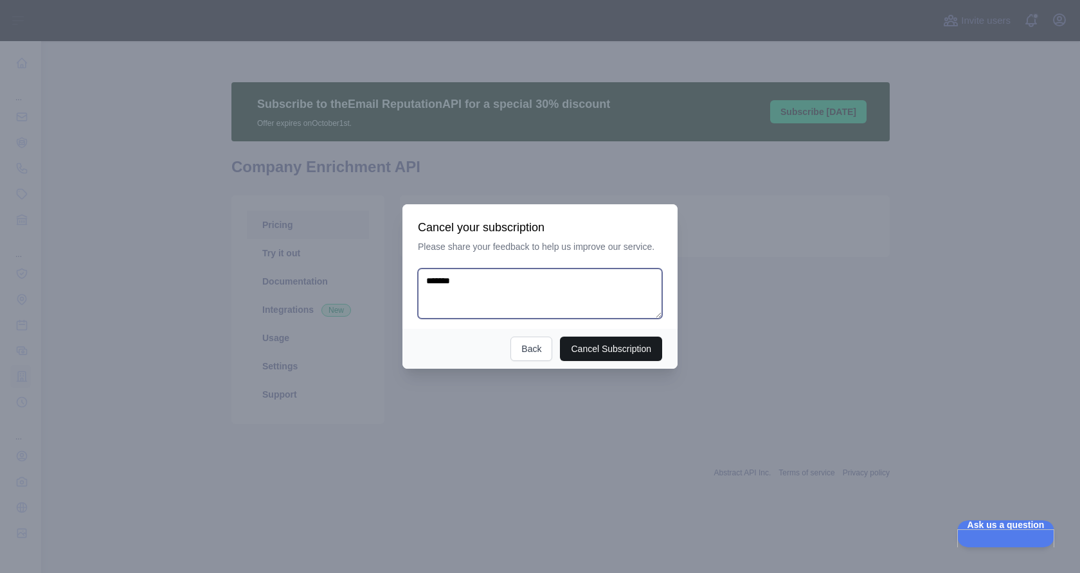
type textarea "*******"
click at [609, 356] on button "Cancel Subscription" at bounding box center [611, 349] width 102 height 24
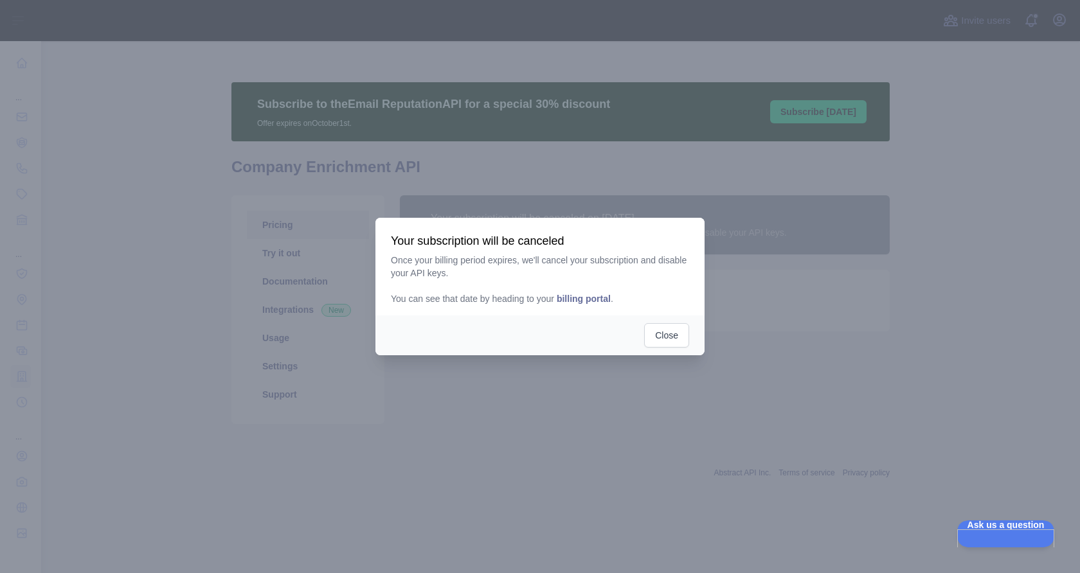
click at [585, 303] on span "billing portal" at bounding box center [584, 299] width 54 height 10
